Goal: Task Accomplishment & Management: Manage account settings

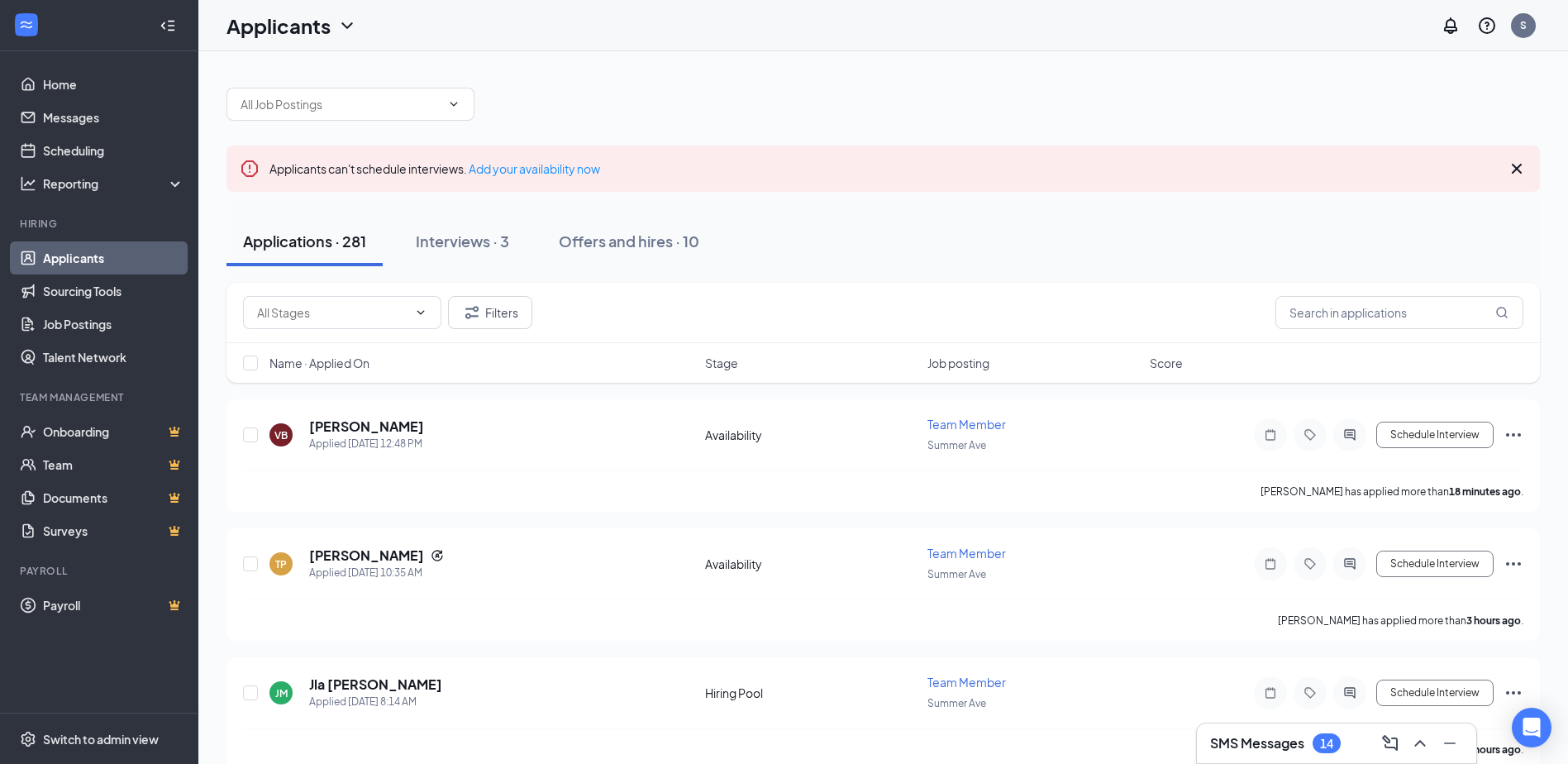
click at [348, 363] on span "Name · Applied On" at bounding box center [319, 363] width 100 height 17
click at [463, 251] on div "Interviews · 3" at bounding box center [462, 241] width 94 height 20
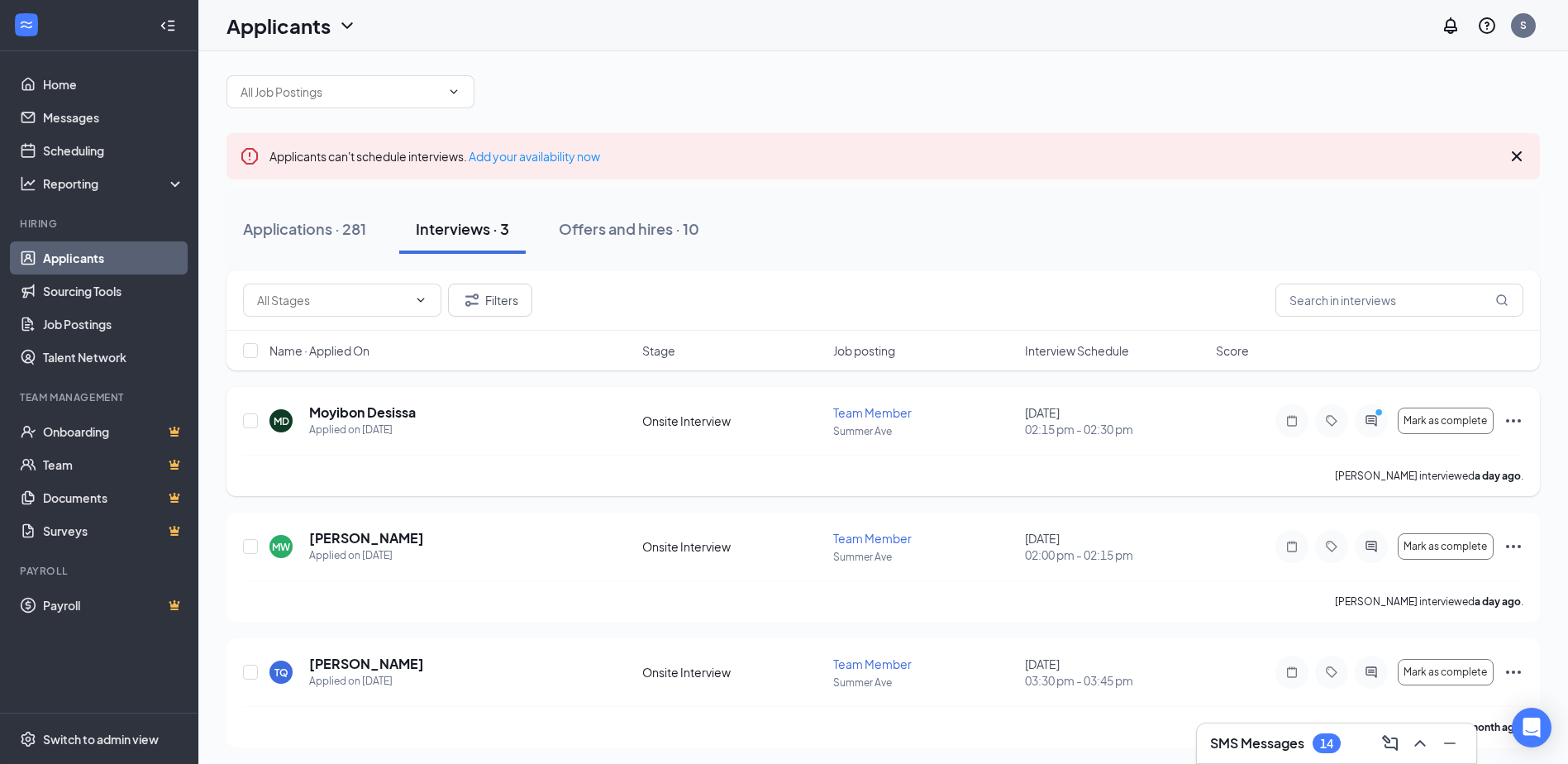
scroll to position [16, 0]
click at [350, 220] on div "Applications · 281" at bounding box center [305, 225] width 123 height 20
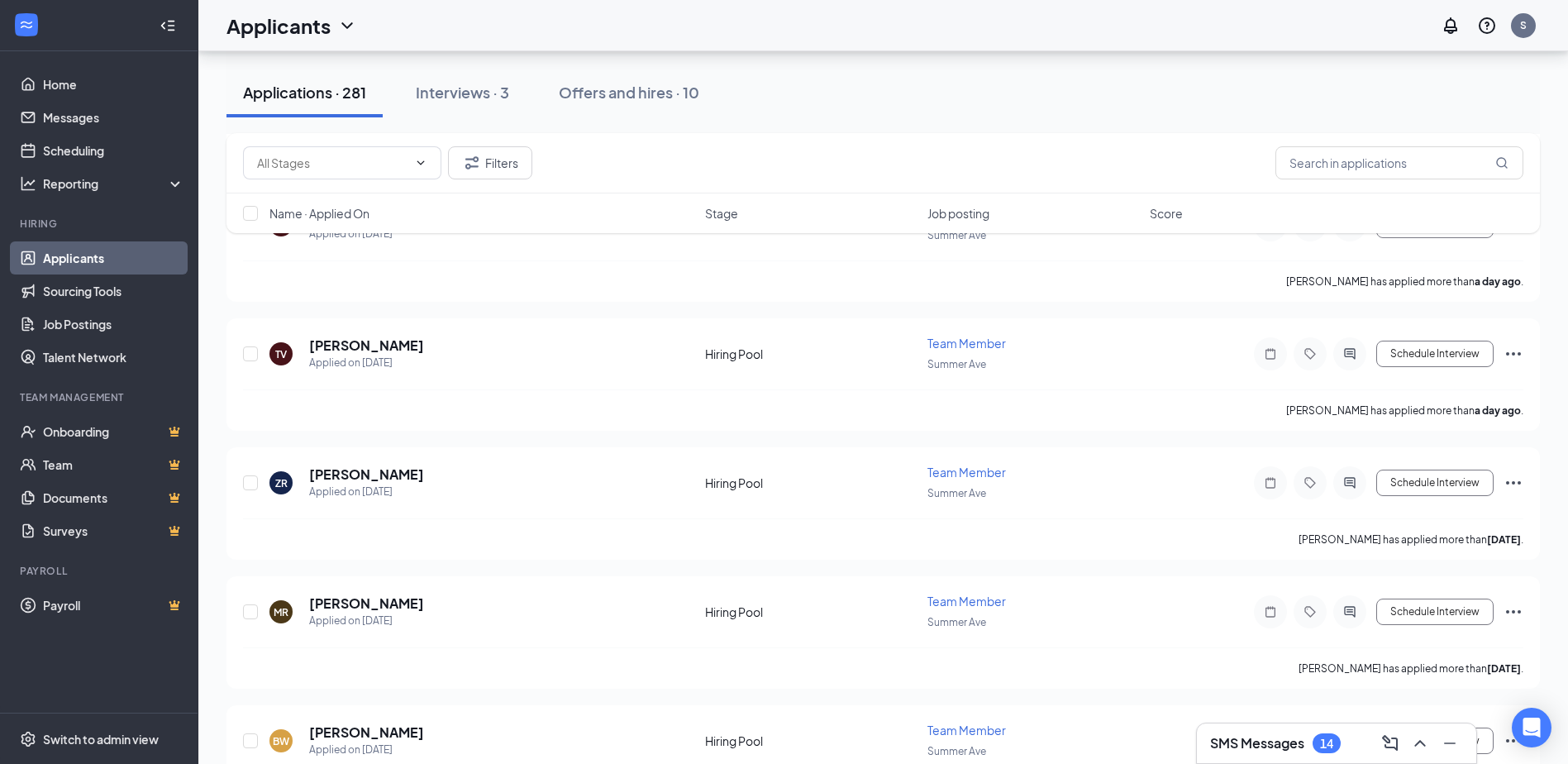
scroll to position [1669, 0]
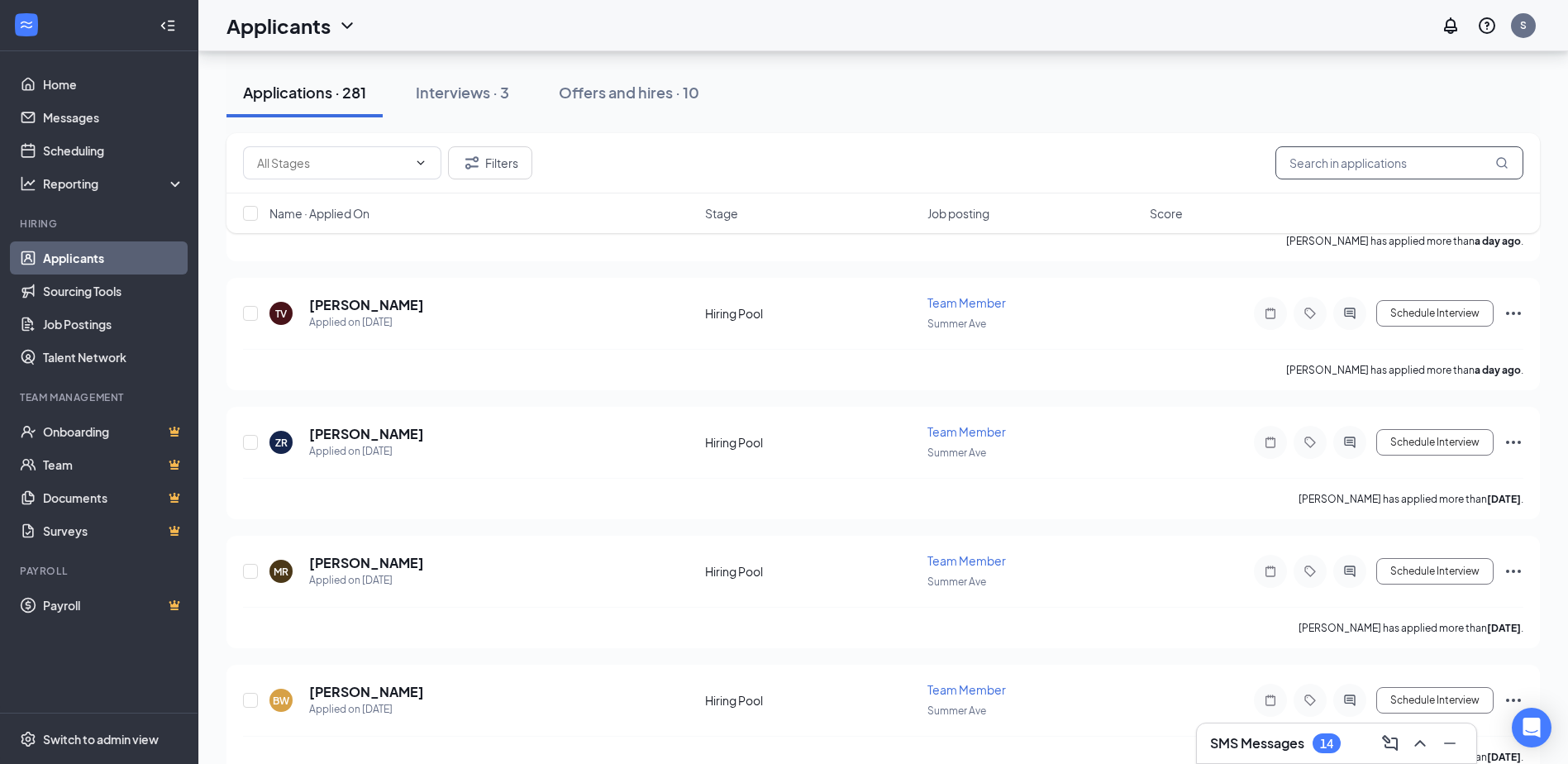
click at [1373, 178] on input "text" at bounding box center [1399, 162] width 248 height 33
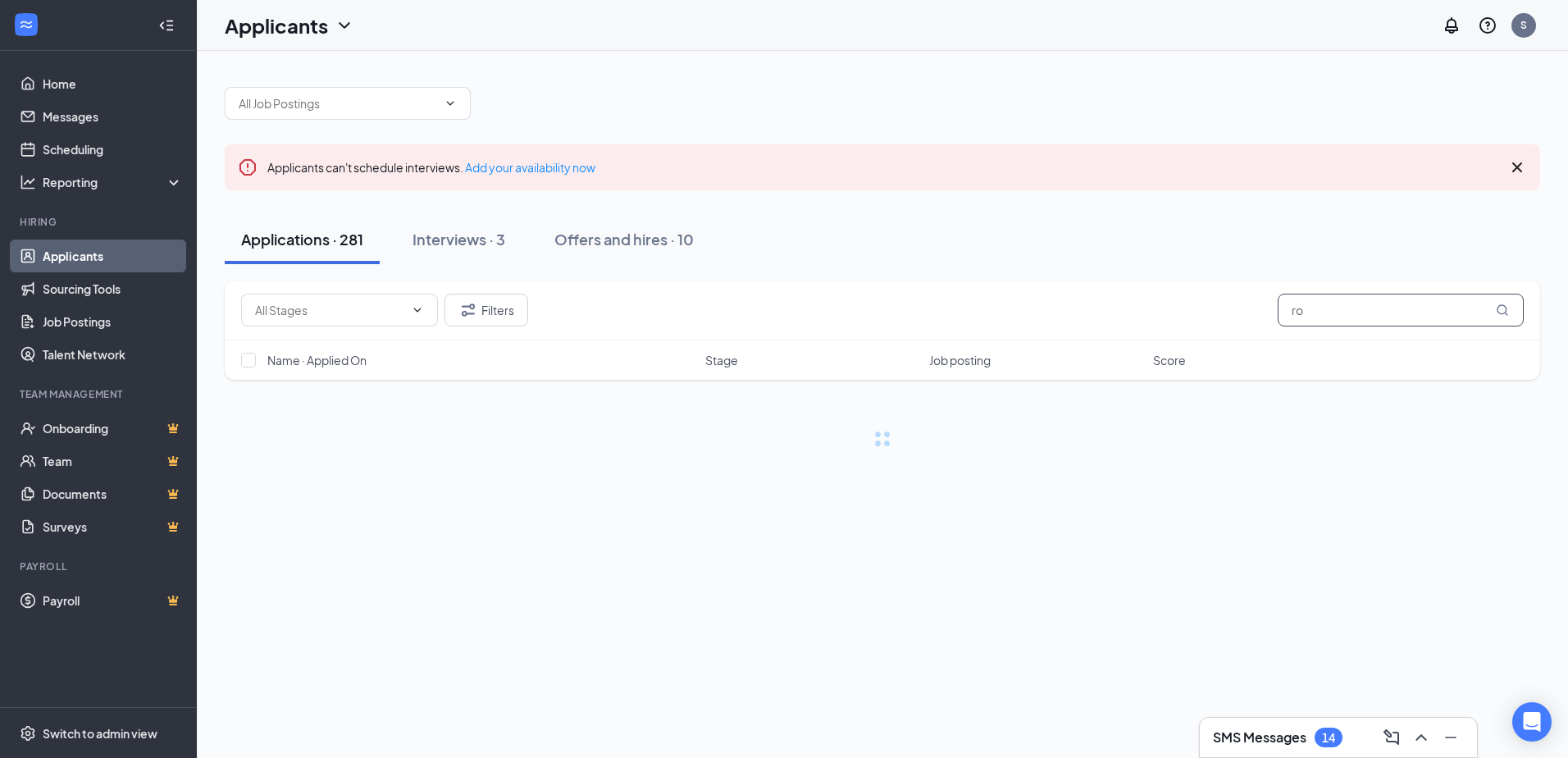
type input "r"
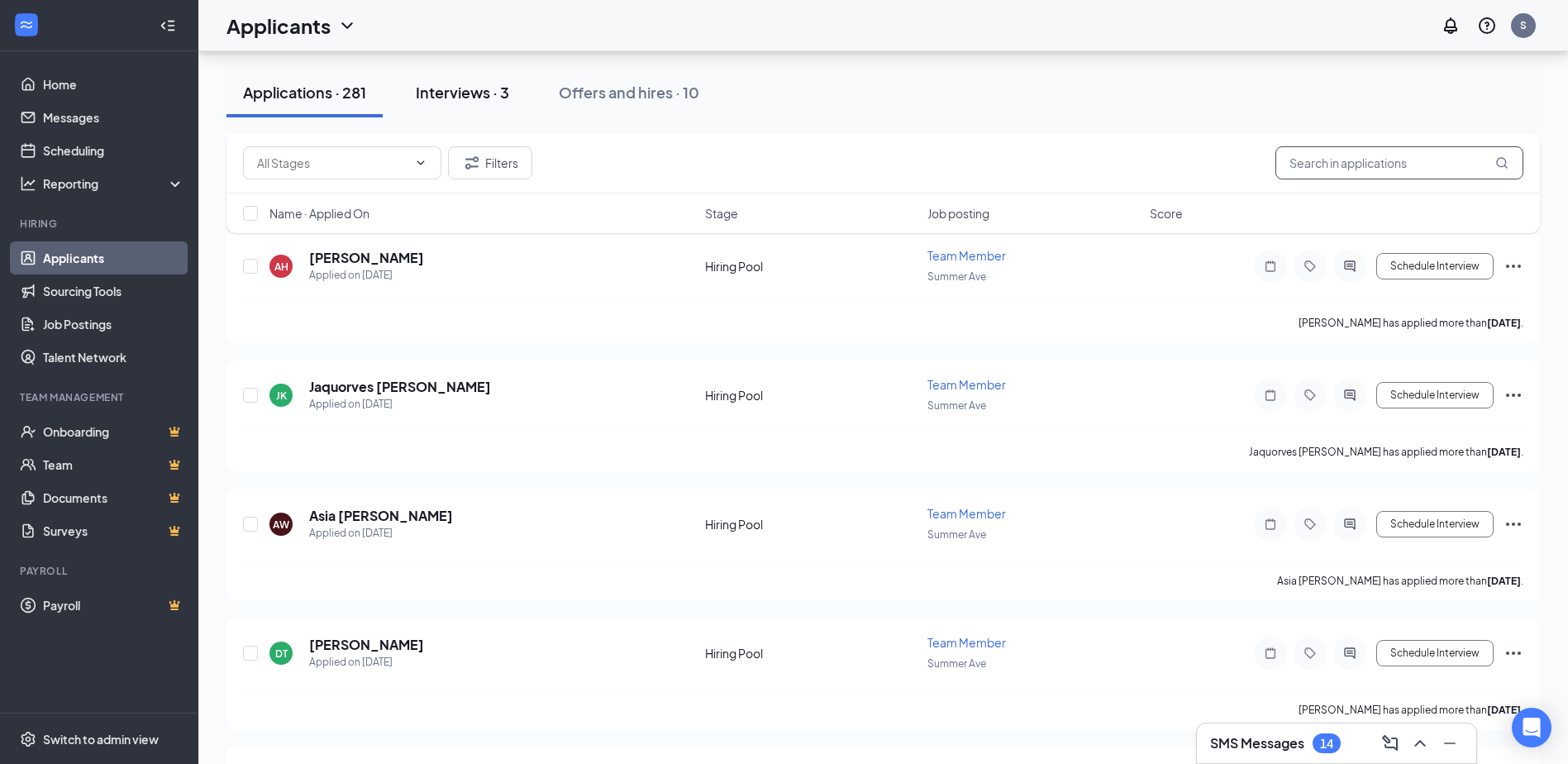
scroll to position [6201, 0]
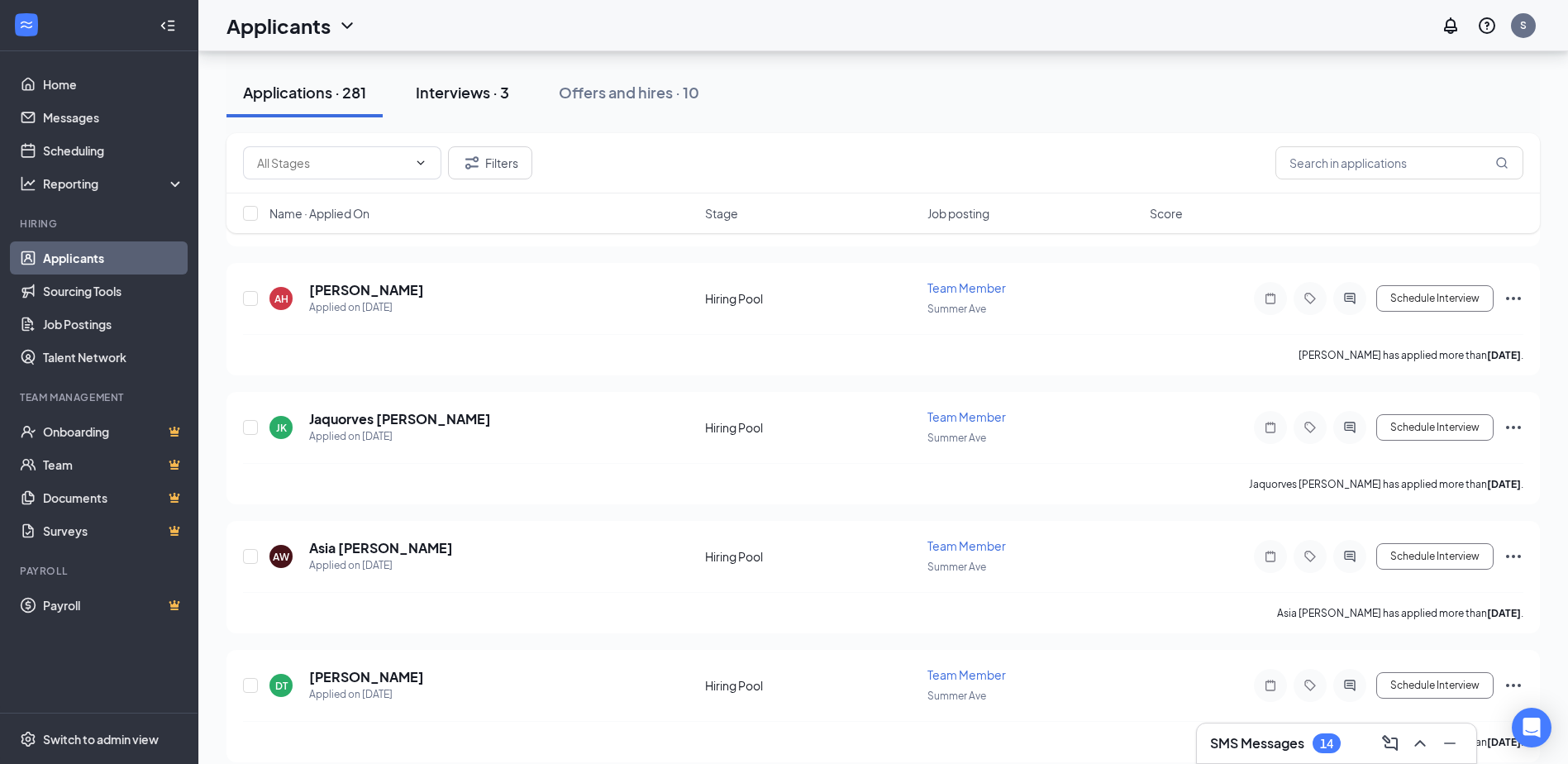
click at [460, 85] on div "Interviews · 3" at bounding box center [462, 92] width 94 height 20
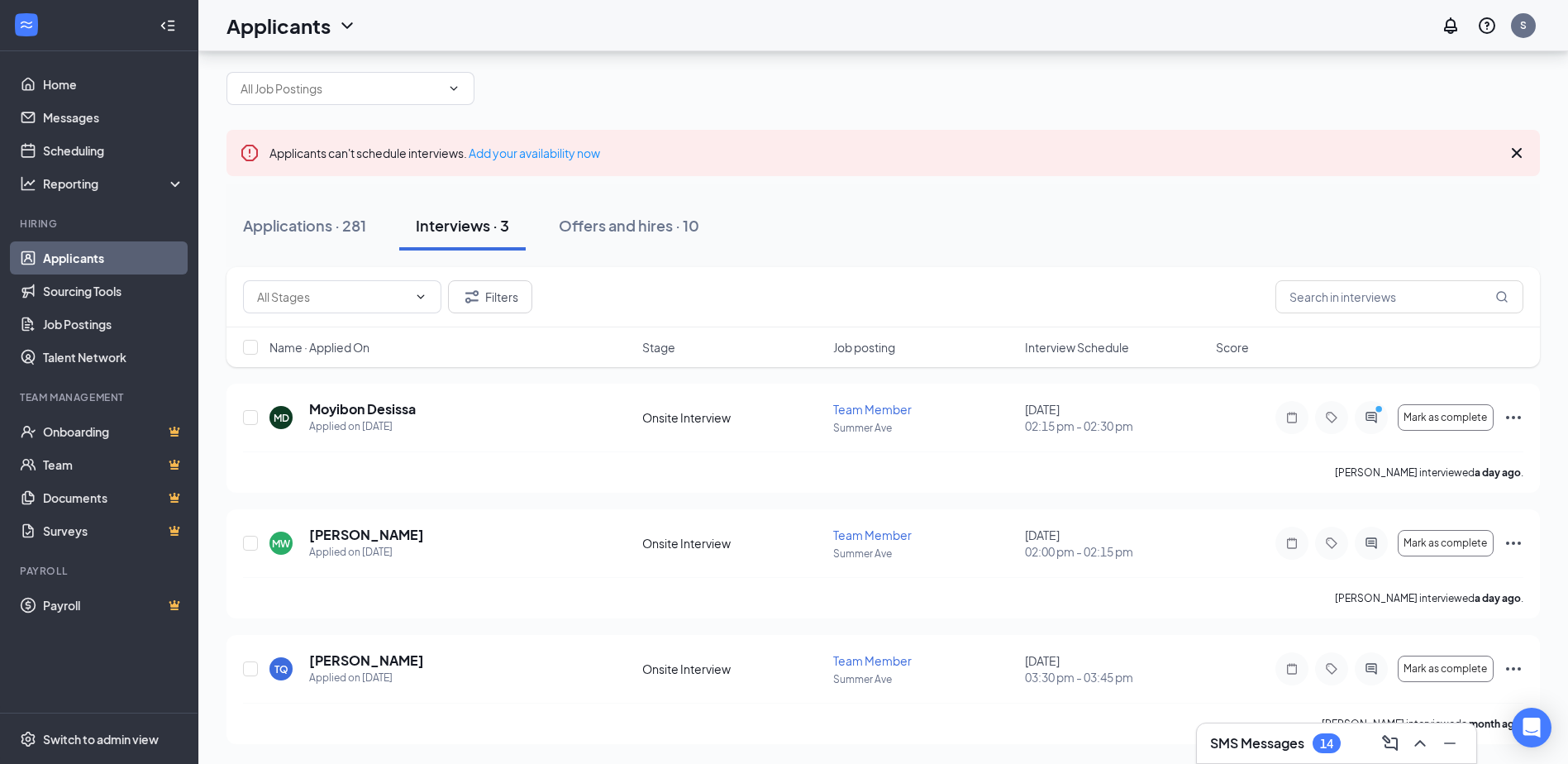
scroll to position [16, 0]
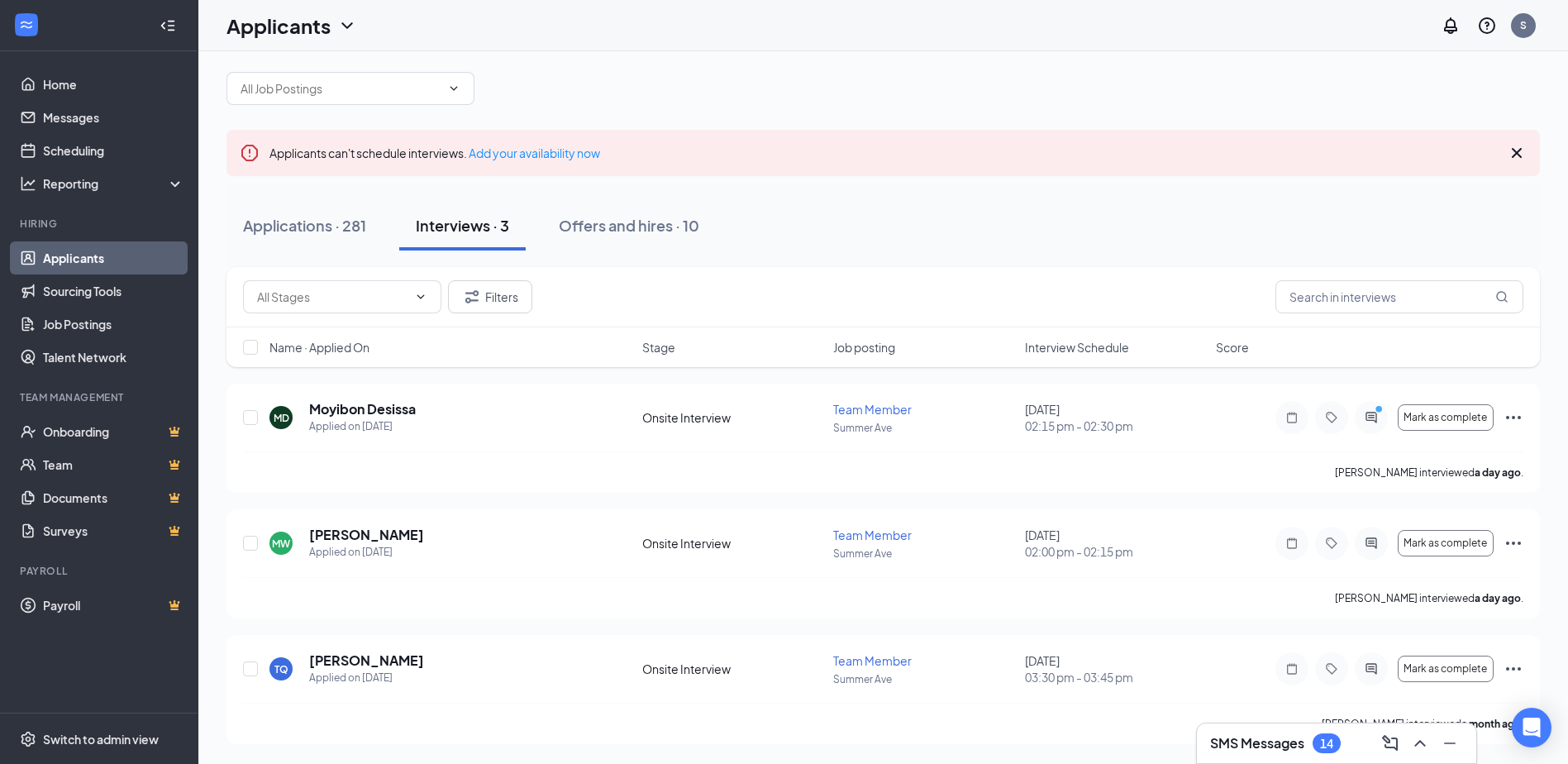
click at [1056, 338] on div "Name · Applied On Stage Job posting Interview Schedule Score" at bounding box center [883, 347] width 1313 height 40
click at [1053, 350] on span "Interview Schedule" at bounding box center [1076, 348] width 104 height 17
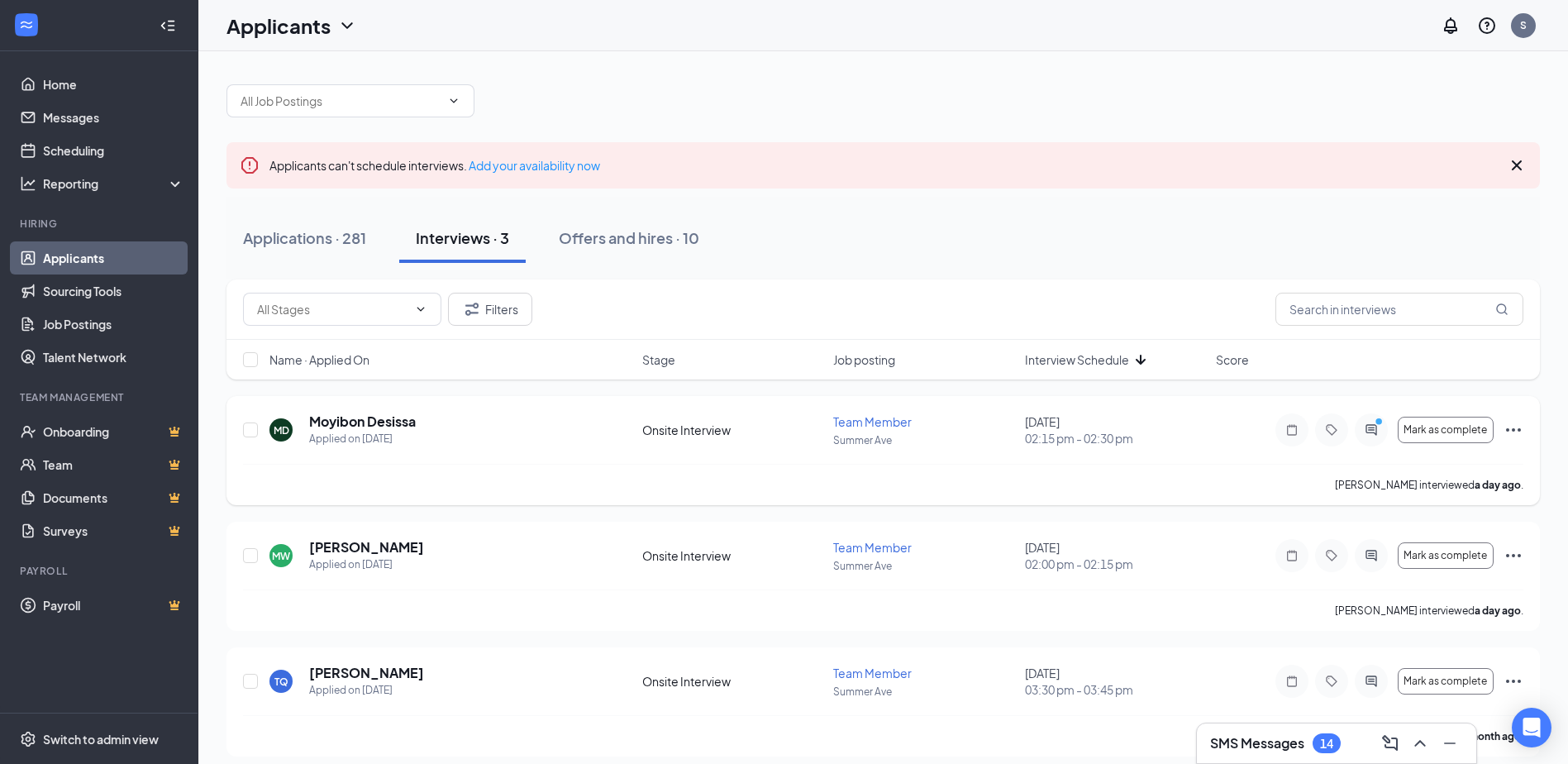
scroll to position [0, 0]
click at [338, 246] on div "Applications · 281" at bounding box center [305, 241] width 123 height 20
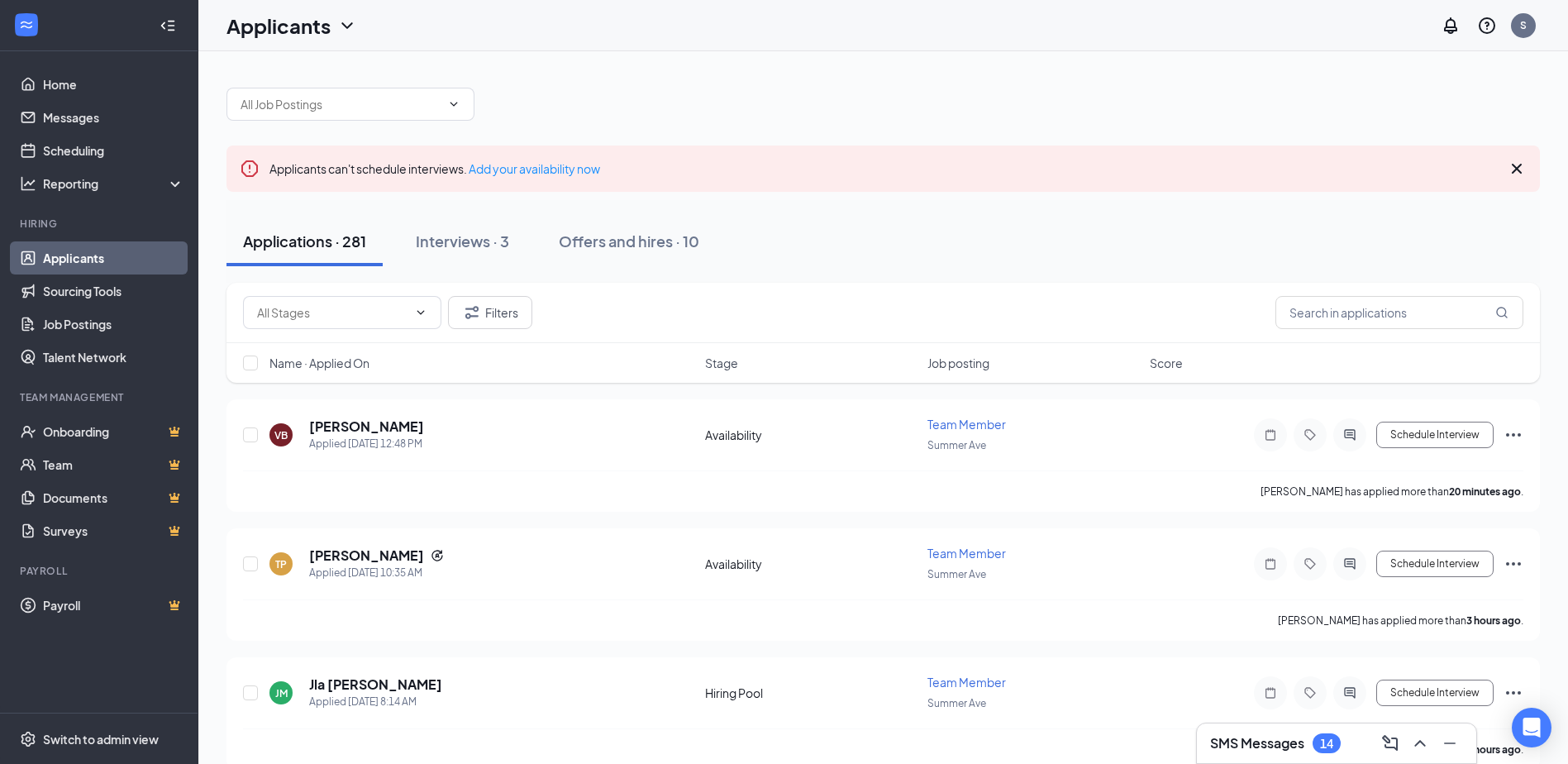
click at [340, 258] on button "Applications · 281" at bounding box center [304, 241] width 156 height 50
click at [598, 253] on button "Offers and hires · 10" at bounding box center [629, 241] width 174 height 50
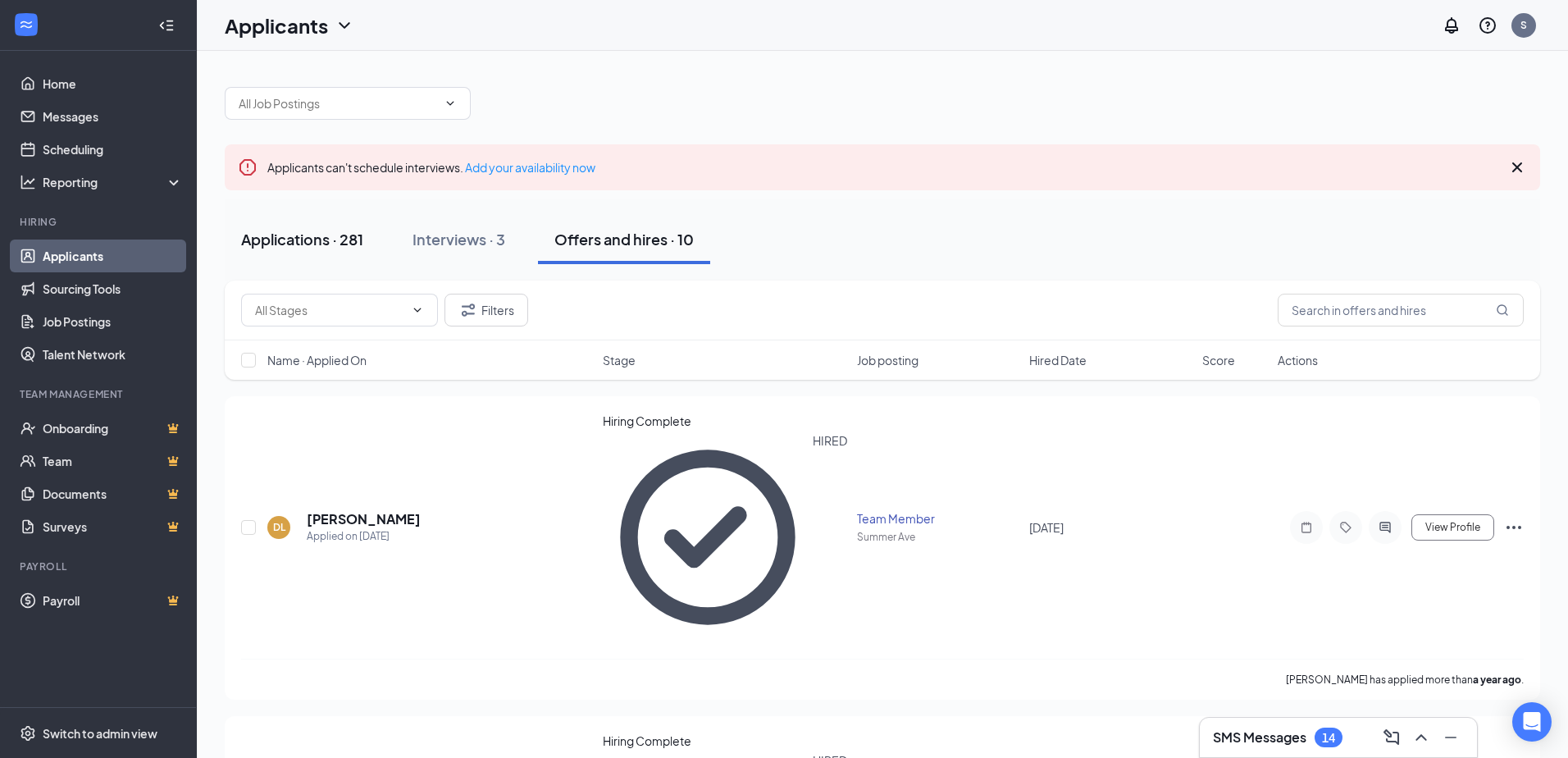
click at [346, 251] on button "Applications · 281" at bounding box center [302, 240] width 155 height 49
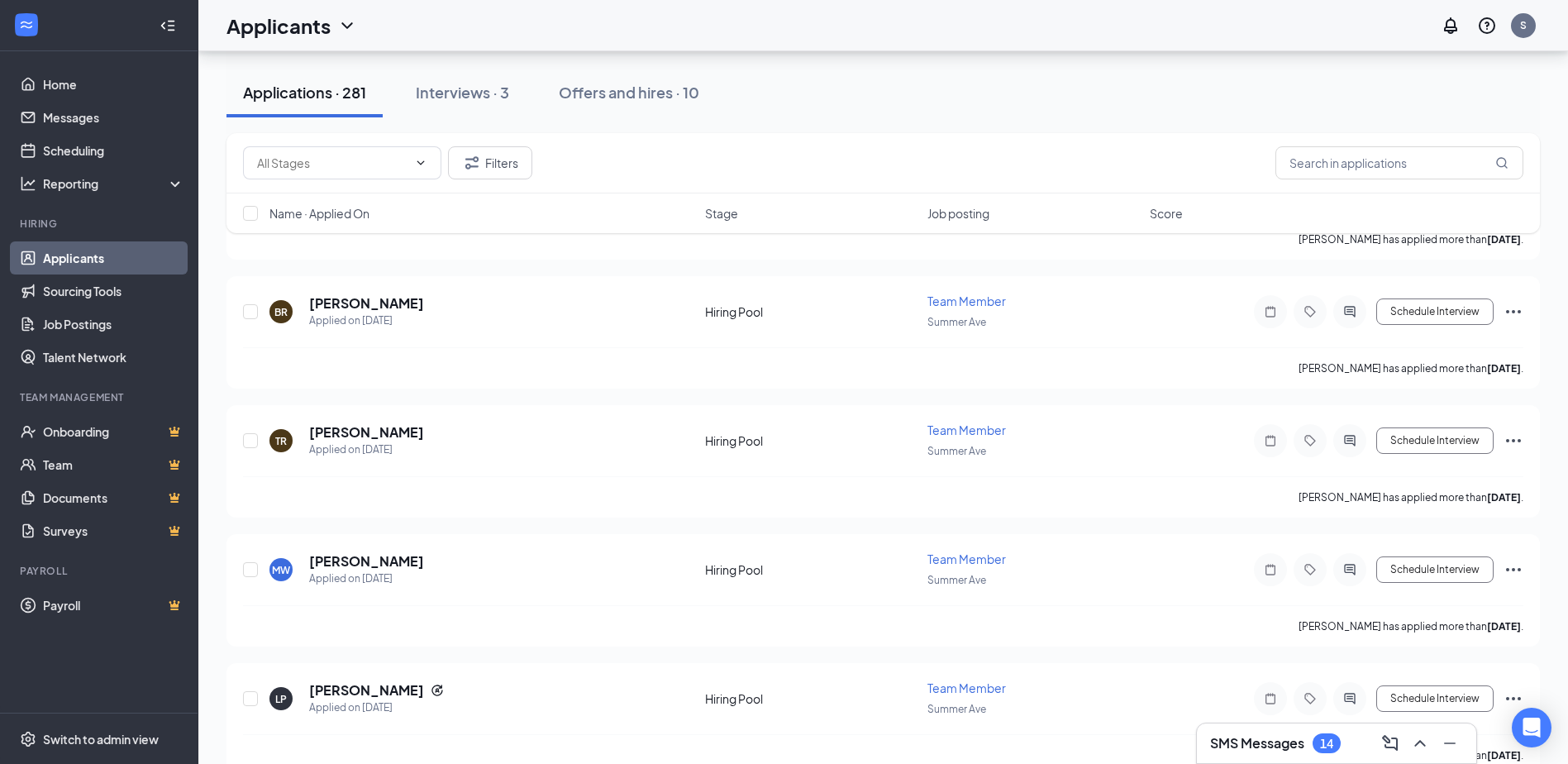
scroll to position [4795, 0]
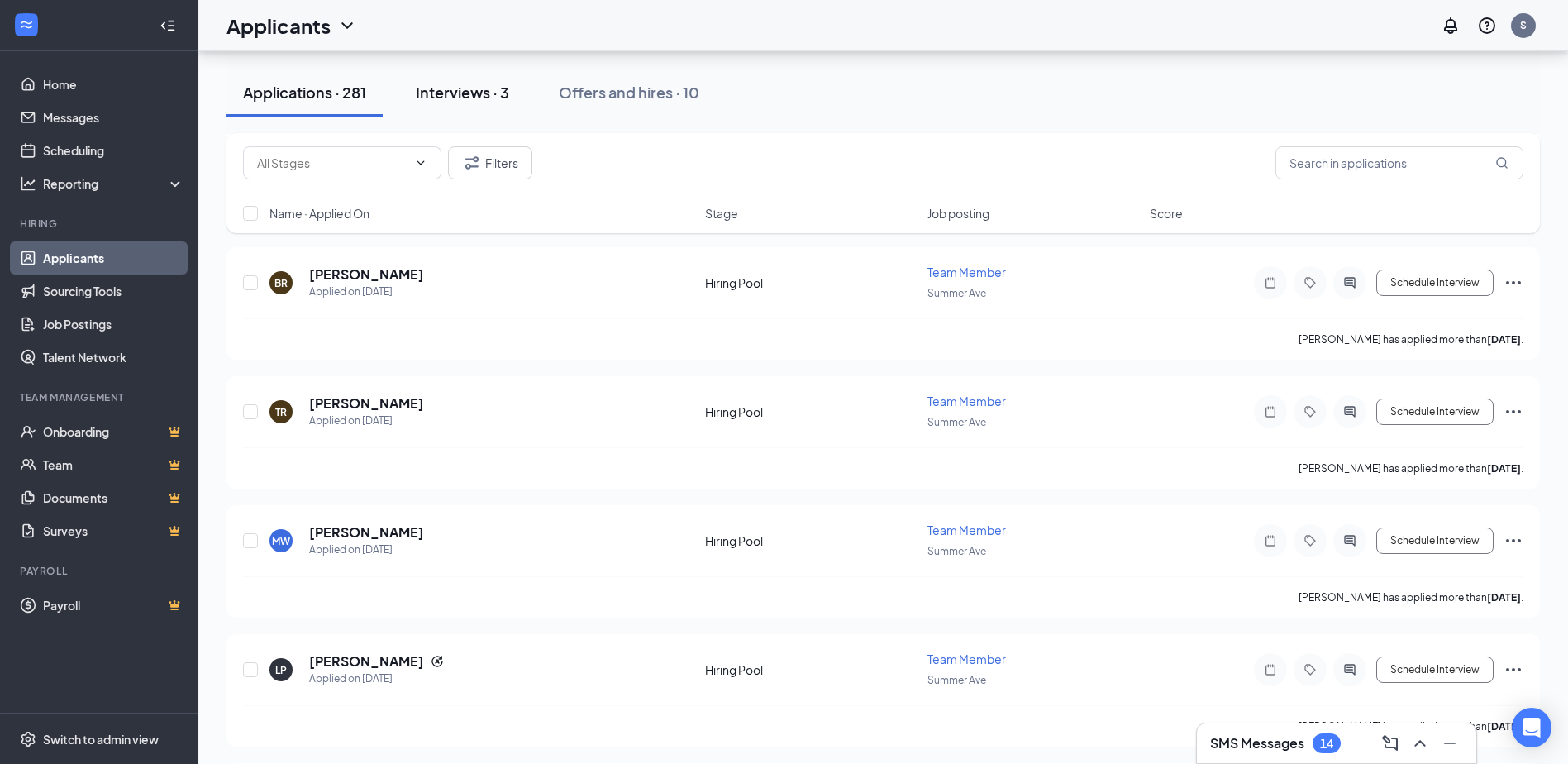
click at [470, 92] on div "Interviews · 3" at bounding box center [462, 92] width 94 height 20
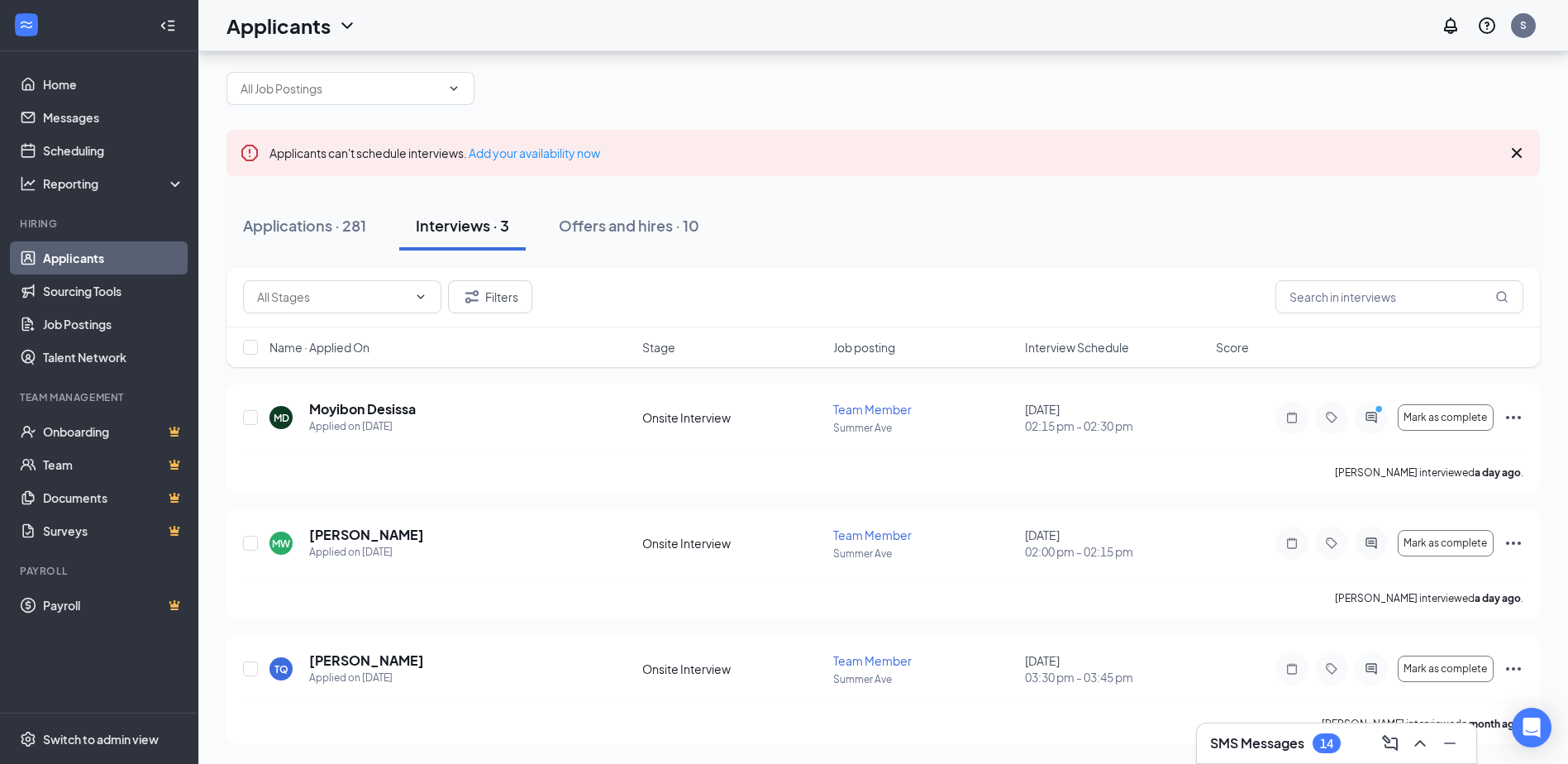
scroll to position [16, 0]
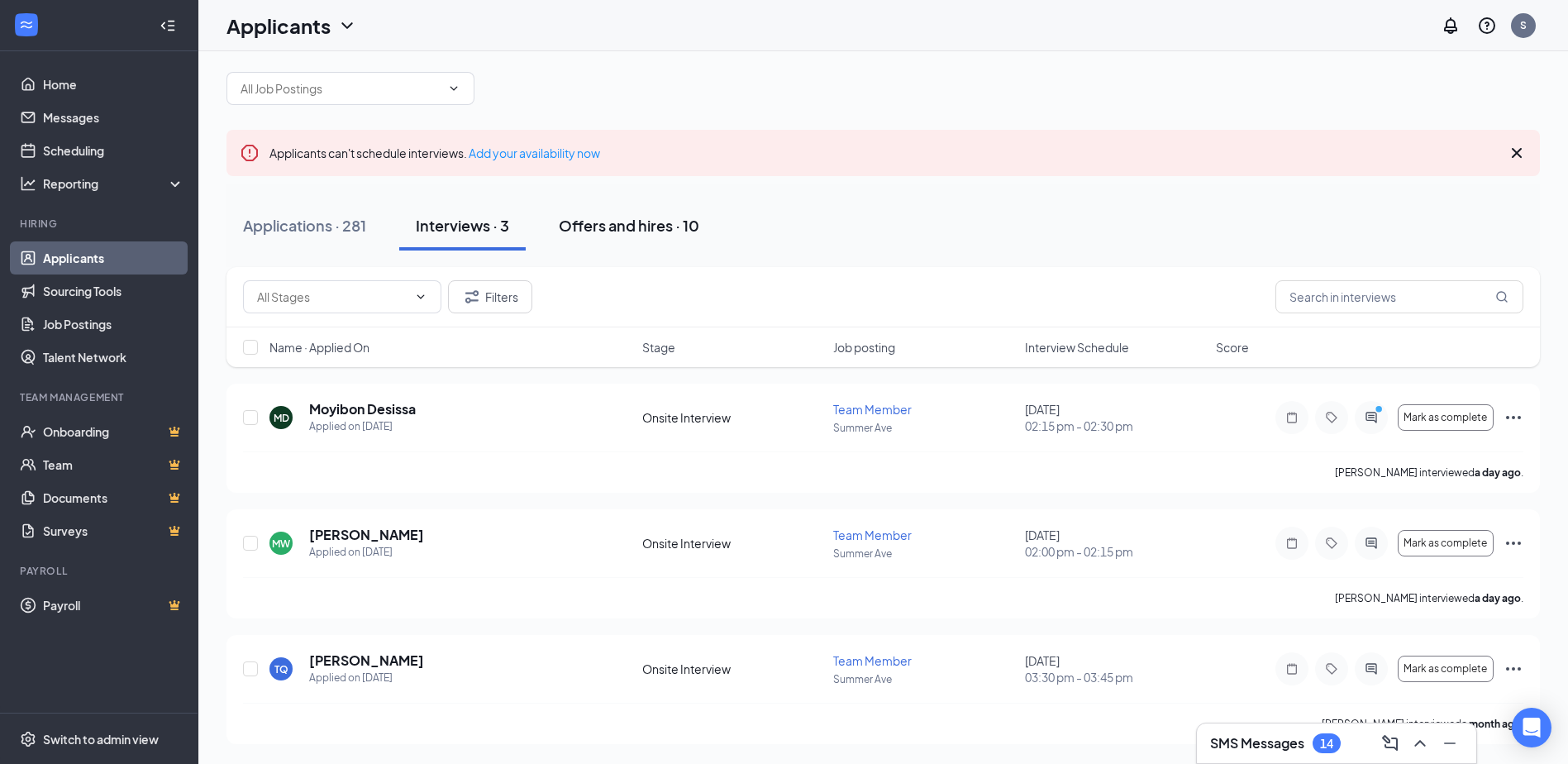
click at [585, 219] on div "Offers and hires · 10" at bounding box center [629, 225] width 140 height 20
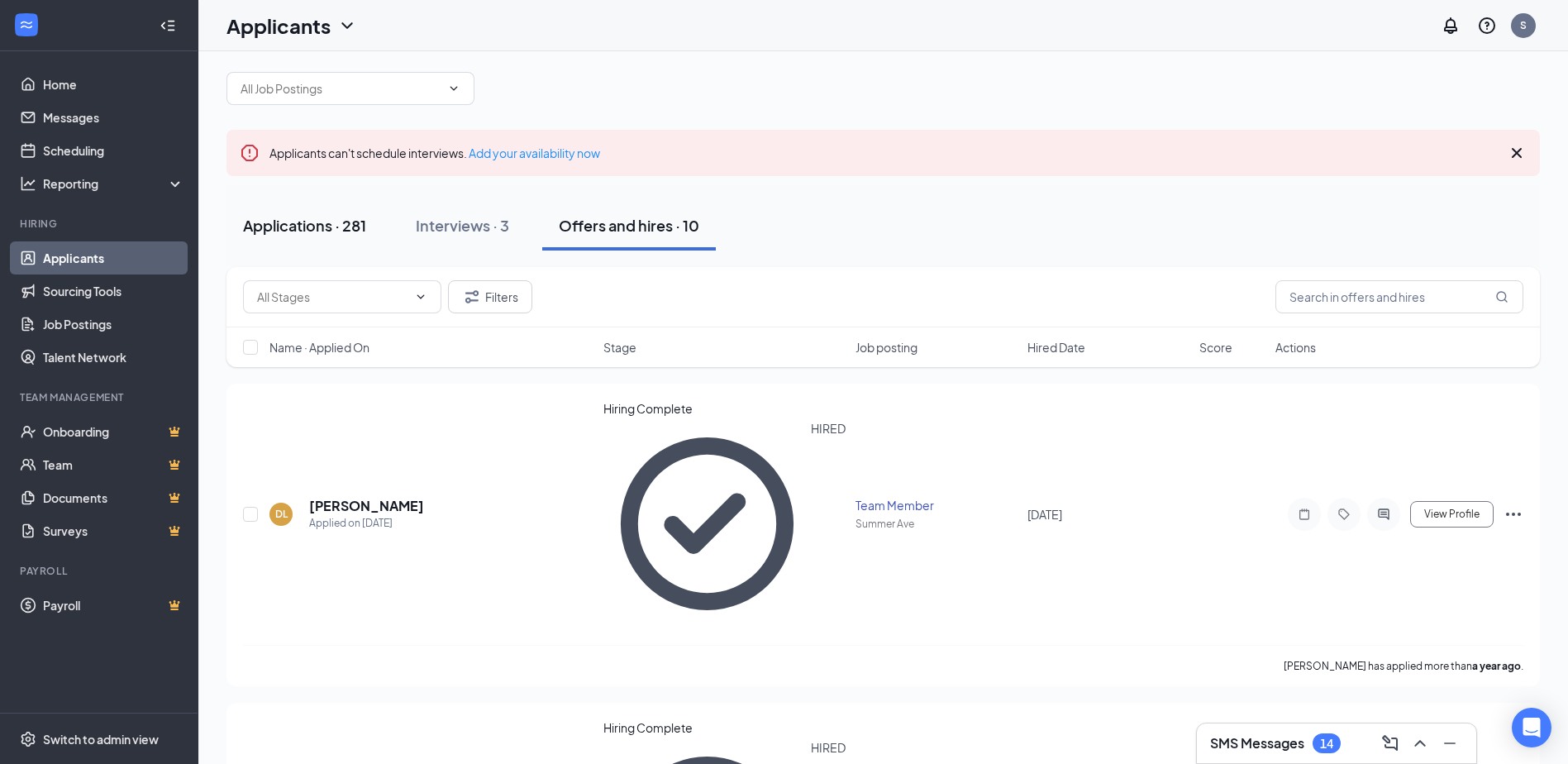
click at [328, 222] on div "Applications · 281" at bounding box center [305, 225] width 123 height 20
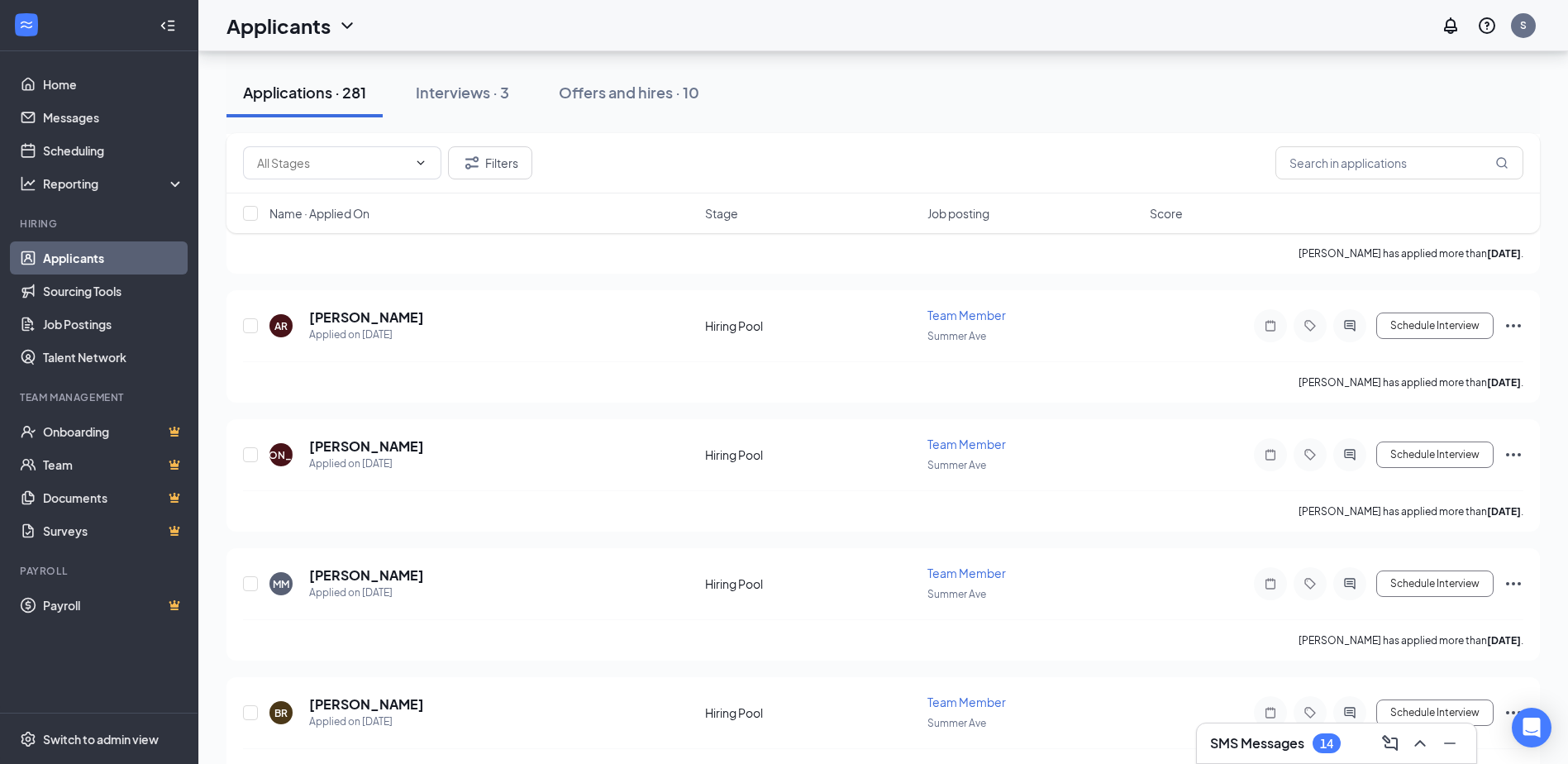
scroll to position [4368, 0]
click at [1423, 164] on input "text" at bounding box center [1399, 162] width 248 height 33
type input "terr"
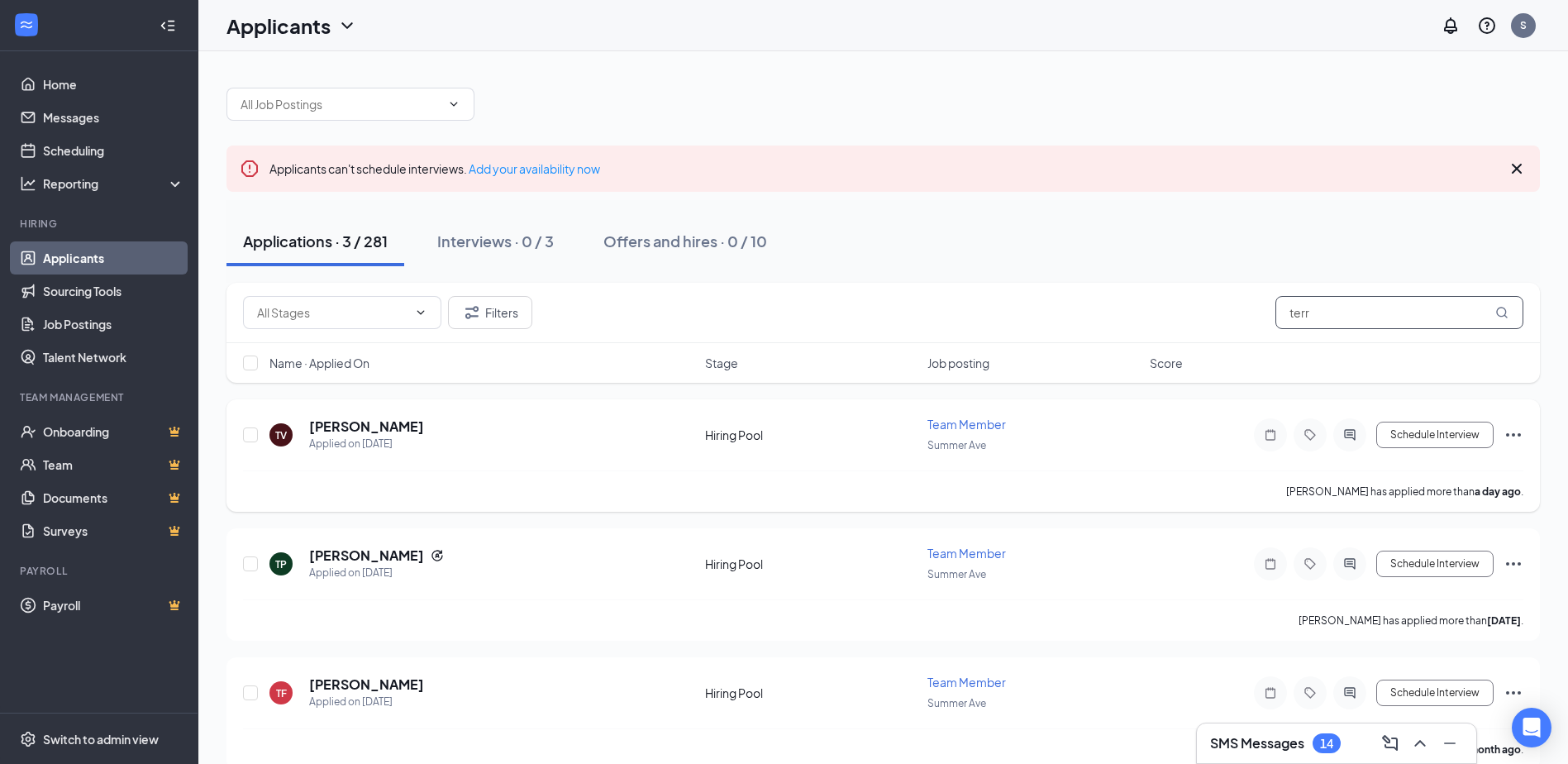
scroll to position [25, 0]
